Goal: Find specific page/section: Find specific page/section

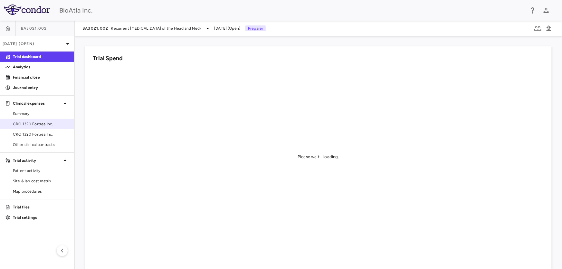
click at [43, 123] on span "CRO 1320 Fortrea Inc." at bounding box center [41, 124] width 56 height 6
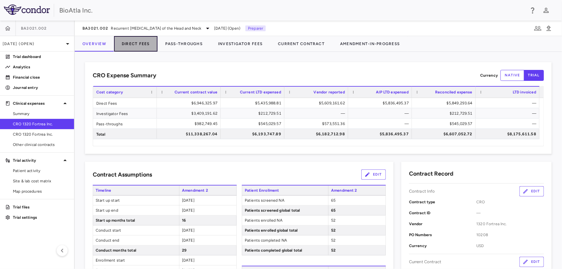
click at [140, 42] on button "Direct Fees" at bounding box center [135, 43] width 43 height 15
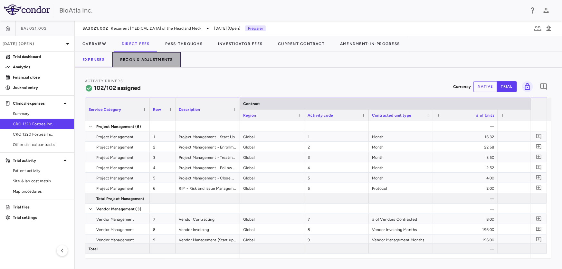
click at [155, 60] on button "Recon & Adjustments" at bounding box center [146, 59] width 68 height 15
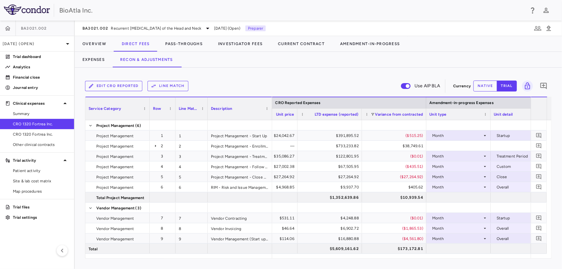
click at [483, 82] on button "native" at bounding box center [485, 85] width 24 height 11
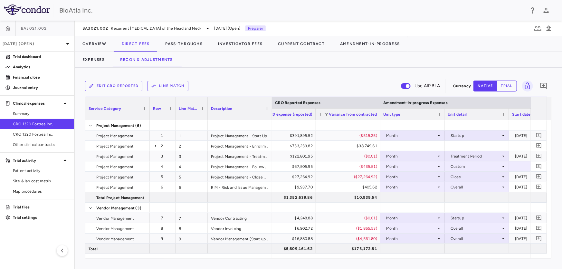
scroll to position [0, 978]
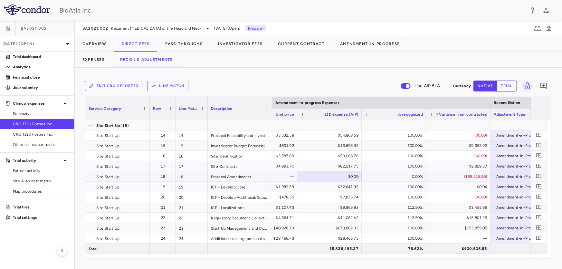
click at [328, 174] on div "$0.00" at bounding box center [330, 176] width 55 height 10
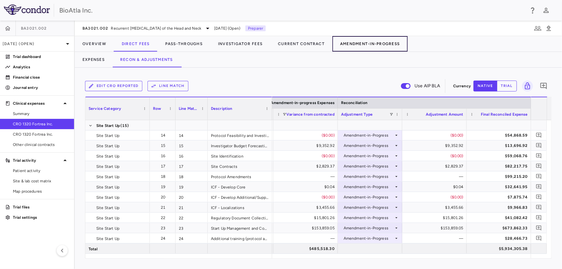
click at [366, 43] on button "Amendment-In-Progress" at bounding box center [369, 43] width 75 height 15
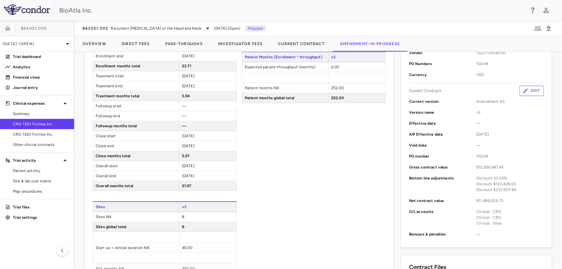
scroll to position [175, 0]
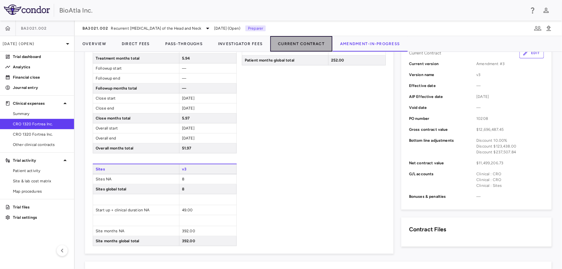
click at [283, 43] on button "Current Contract" at bounding box center [301, 43] width 62 height 15
